Goal: Task Accomplishment & Management: Use online tool/utility

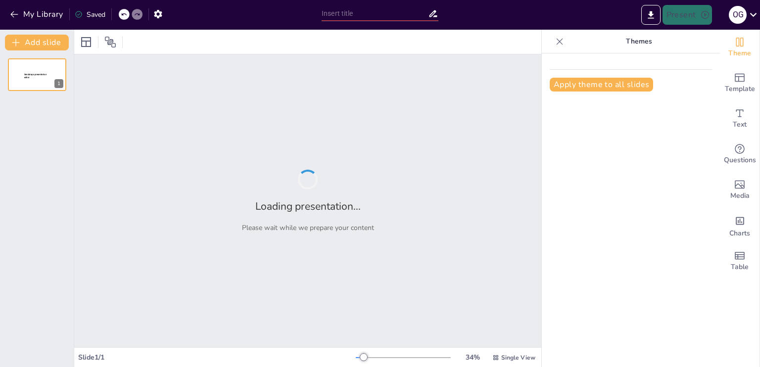
type input "La IA en el Aula: Evaluaciones Sin Estrés"
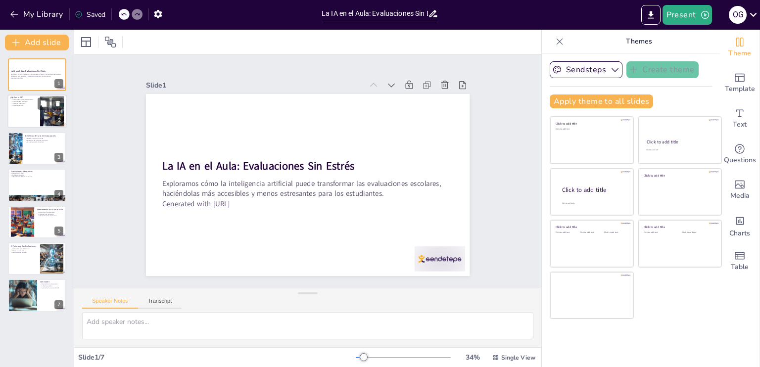
click at [23, 112] on div at bounding box center [36, 112] width 59 height 34
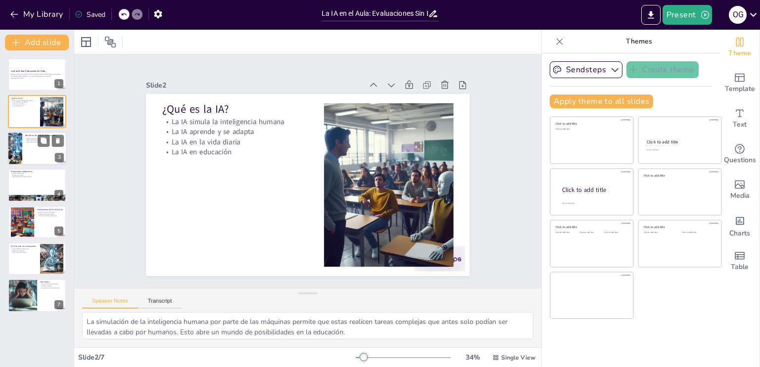
click at [24, 152] on div at bounding box center [36, 149] width 59 height 34
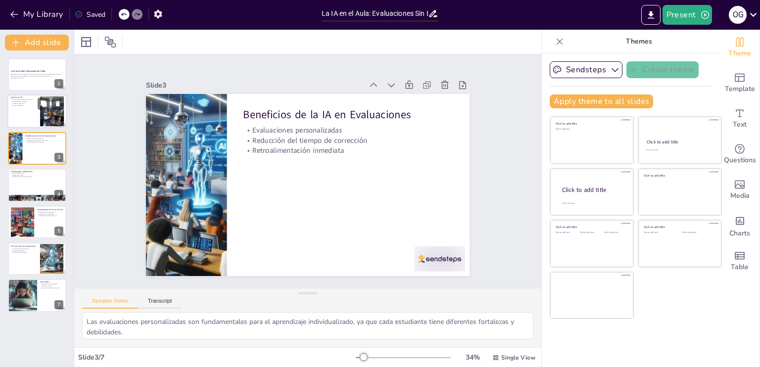
click at [22, 117] on div at bounding box center [36, 112] width 59 height 34
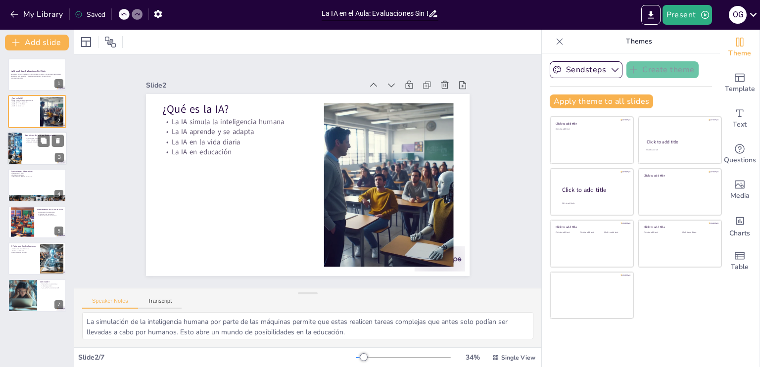
click at [22, 148] on div at bounding box center [15, 149] width 34 height 34
type textarea "Las evaluaciones personalizadas son fundamentales para el aprendizaje individua…"
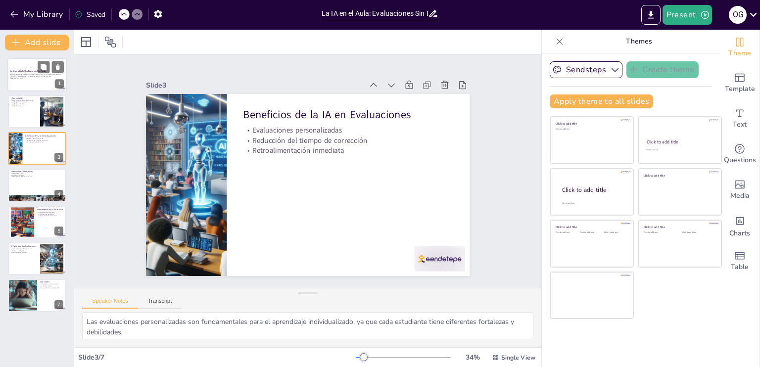
click at [29, 75] on p "Exploramos cómo la inteligencia artificial puede transformar las evaluaciones e…" at bounding box center [36, 75] width 53 height 3
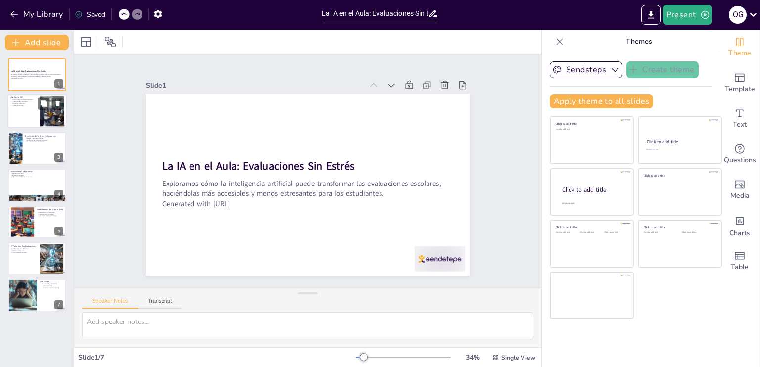
click at [10, 116] on div at bounding box center [36, 112] width 59 height 34
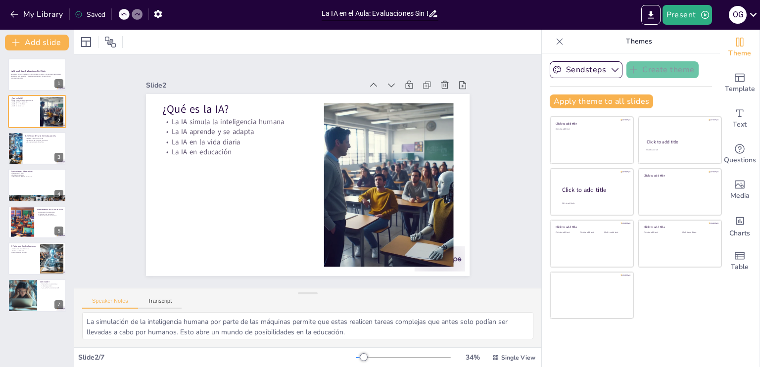
scroll to position [64, 0]
click at [22, 154] on div at bounding box center [15, 149] width 34 height 34
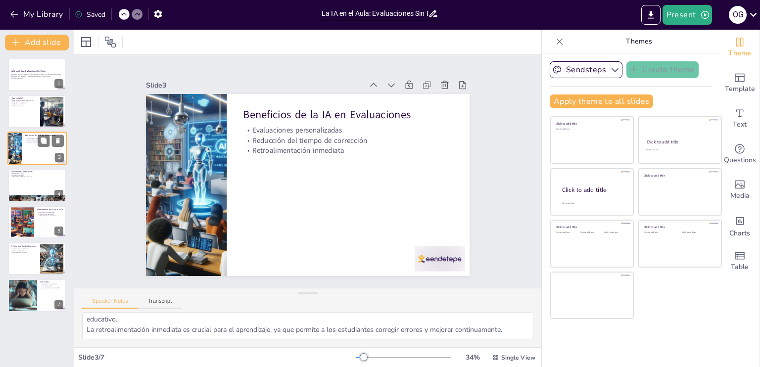
scroll to position [33, 0]
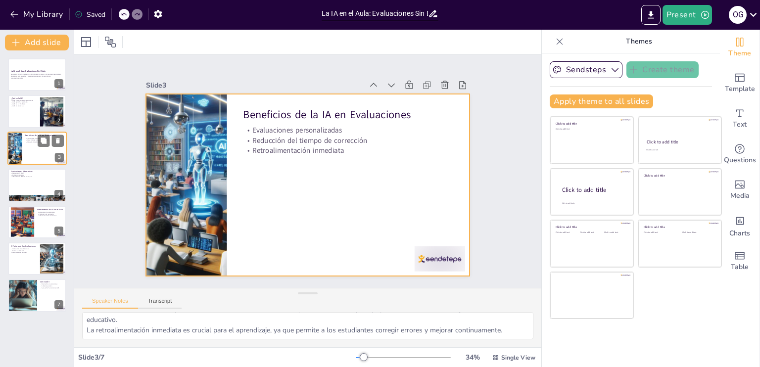
click at [34, 147] on div at bounding box center [36, 149] width 59 height 34
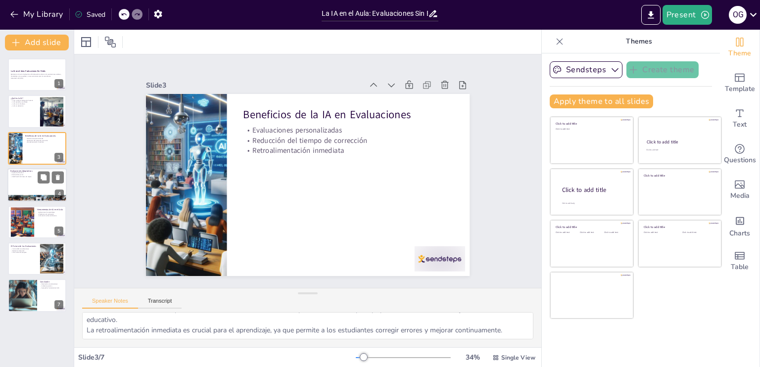
click at [23, 181] on div at bounding box center [36, 185] width 59 height 34
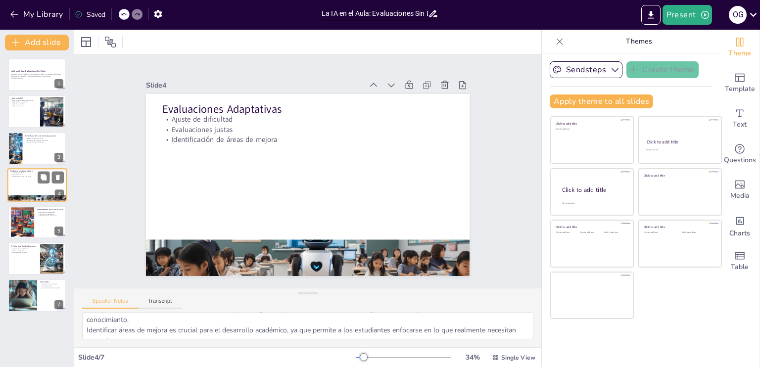
scroll to position [44, 0]
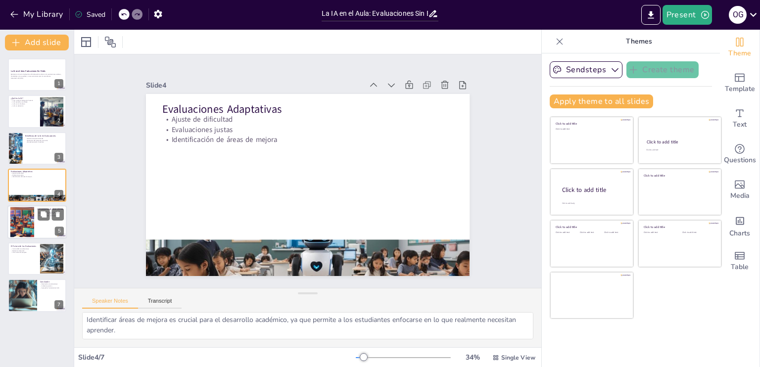
click at [24, 221] on div at bounding box center [22, 222] width 53 height 30
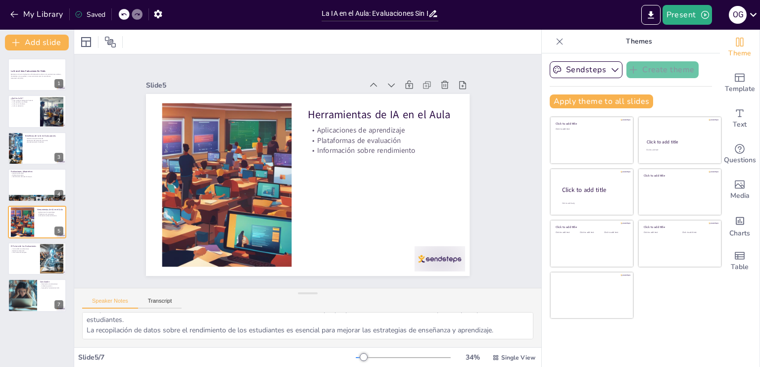
scroll to position [0, 0]
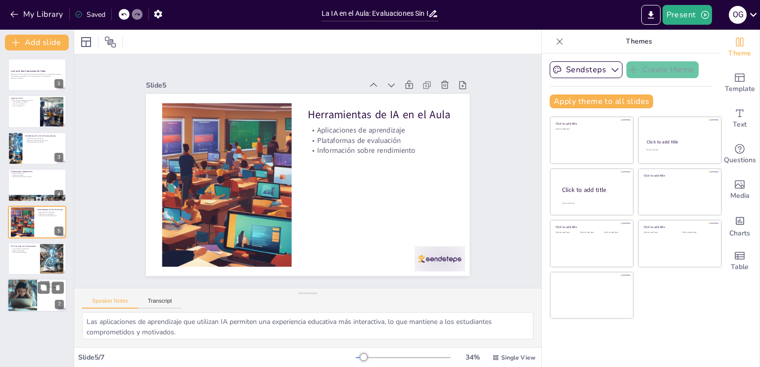
click at [26, 291] on div at bounding box center [22, 296] width 59 height 34
type textarea "La revolución en las evaluaciones a través de la IA puede transformar la forma …"
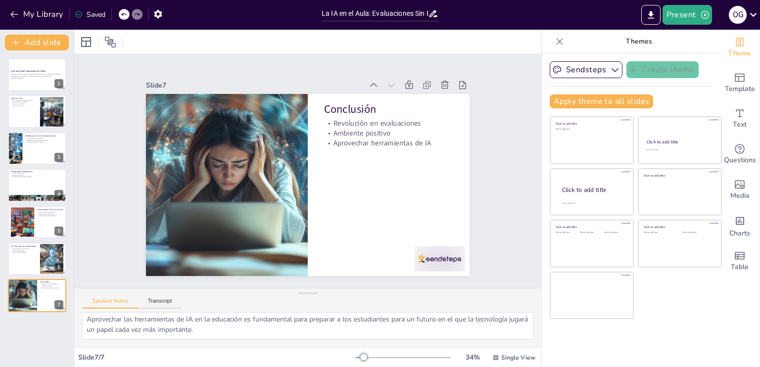
scroll to position [33, 0]
click at [694, 13] on button "Present" at bounding box center [687, 15] width 49 height 20
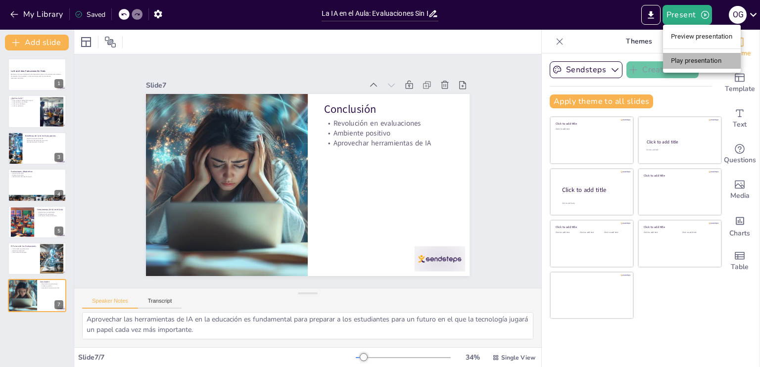
click at [694, 61] on li "Play presentation" at bounding box center [702, 61] width 78 height 16
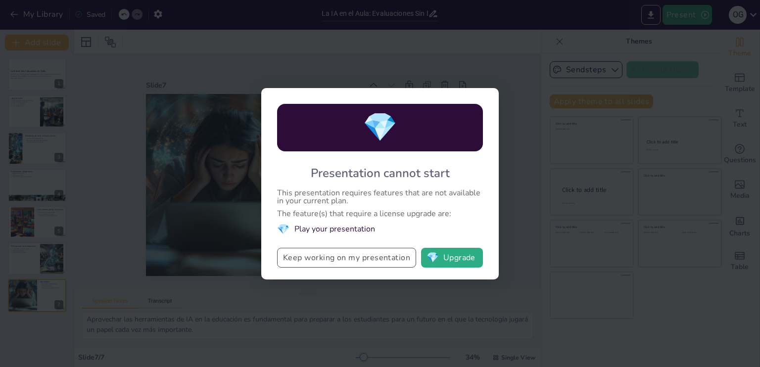
click at [314, 257] on button "Keep working on my presentation" at bounding box center [346, 258] width 139 height 20
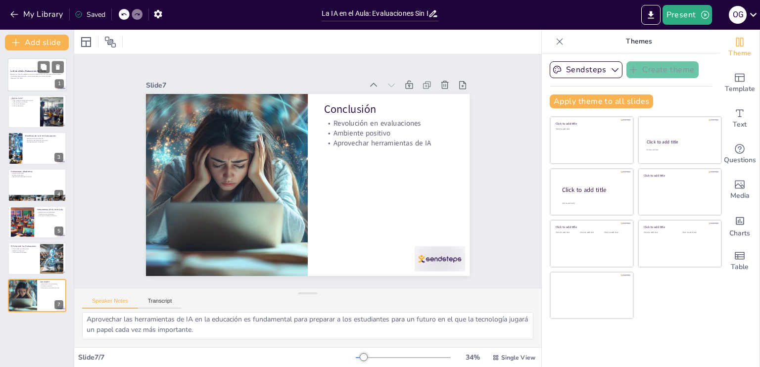
click at [12, 73] on div "Exploramos cómo la inteligencia artificial puede transformar las evaluaciones e…" at bounding box center [36, 76] width 53 height 7
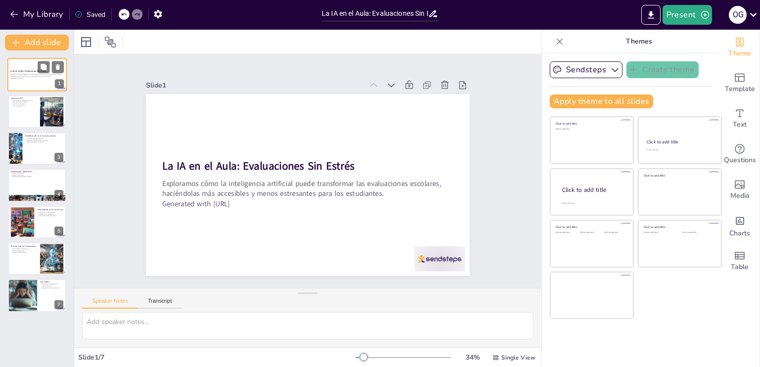
scroll to position [0, 0]
click at [647, 17] on icon "Export to PowerPoint" at bounding box center [651, 15] width 10 height 10
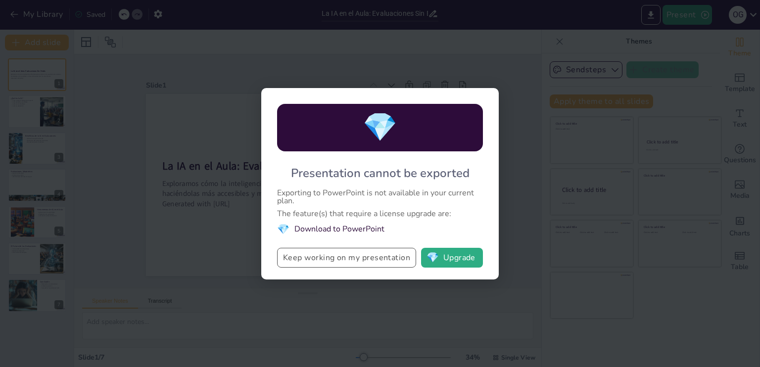
click at [365, 263] on button "Keep working on my presentation" at bounding box center [346, 258] width 139 height 20
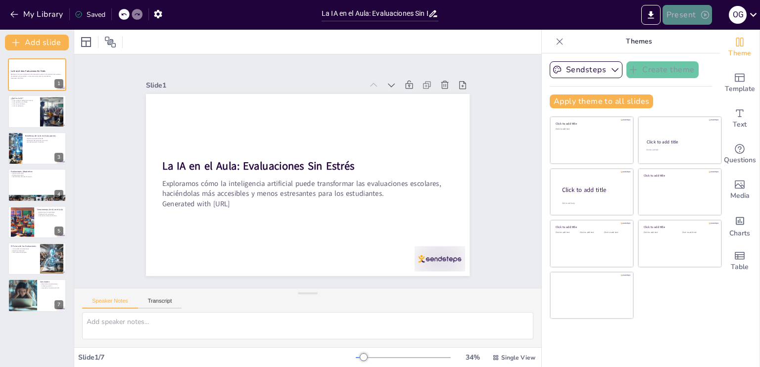
click at [698, 9] on button "Present" at bounding box center [687, 15] width 49 height 20
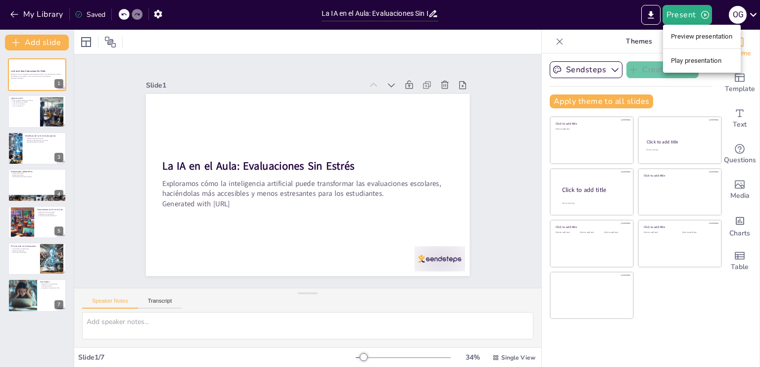
click at [685, 31] on li "Preview presentation" at bounding box center [702, 37] width 78 height 16
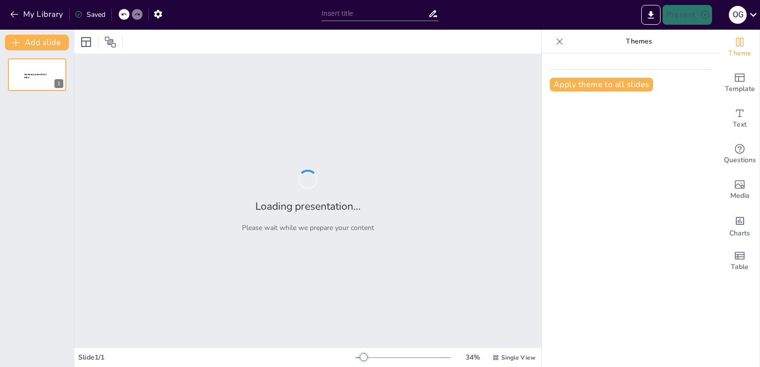
type input "La IA en el Aula: Evaluaciones Sin Estrés"
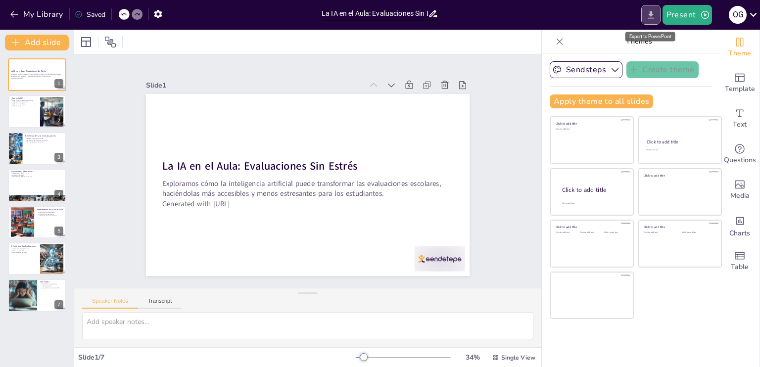
click at [654, 12] on icon "Export to PowerPoint" at bounding box center [651, 15] width 10 height 10
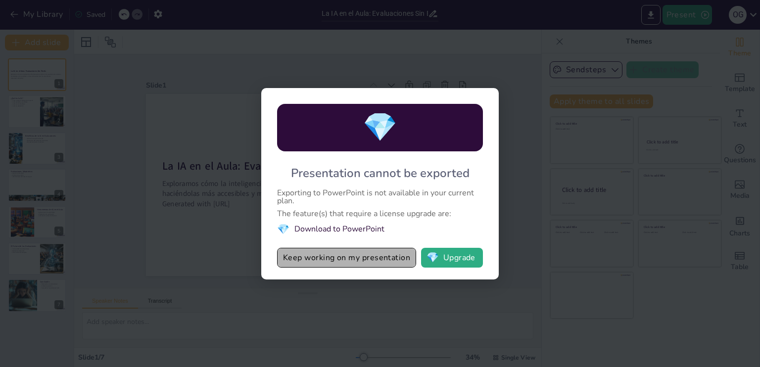
click at [358, 260] on button "Keep working on my presentation" at bounding box center [346, 258] width 139 height 20
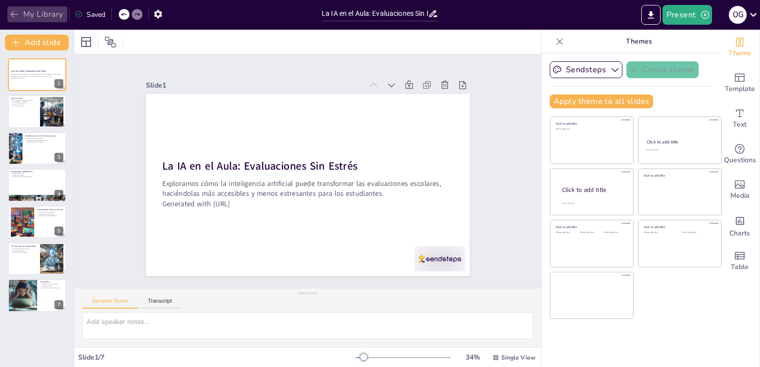
click at [45, 13] on button "My Library" at bounding box center [37, 14] width 60 height 16
